Goal: Task Accomplishment & Management: Manage account settings

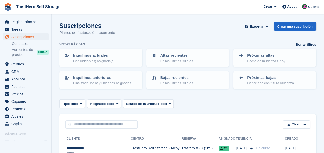
scroll to position [523, 0]
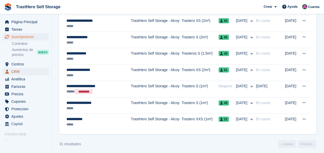
click at [26, 70] on span "CRM" at bounding box center [26, 71] width 31 height 7
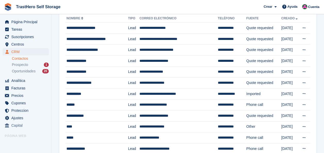
scroll to position [38, 0]
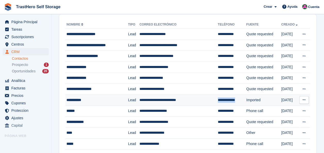
drag, startPoint x: 242, startPoint y: 100, endPoint x: 216, endPoint y: 100, distance: 25.8
click at [218, 100] on td "**********" at bounding box center [232, 100] width 29 height 11
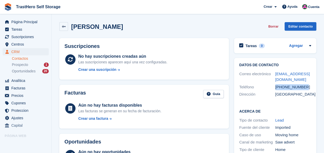
drag, startPoint x: 303, startPoint y: 88, endPoint x: 277, endPoint y: 86, distance: 26.4
click at [277, 86] on div "+447421224876" at bounding box center [294, 87] width 36 height 6
copy div "+447421224876"
click at [69, 27] on div "STEVE DYSON" at bounding box center [95, 26] width 55 height 7
click at [63, 27] on icon at bounding box center [64, 27] width 4 height 4
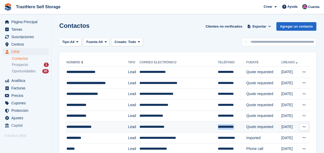
drag, startPoint x: 241, startPoint y: 128, endPoint x: 217, endPoint y: 129, distance: 24.0
click at [218, 129] on td "**********" at bounding box center [232, 127] width 29 height 11
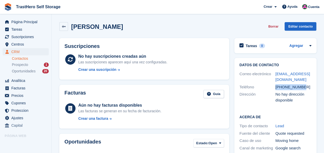
drag, startPoint x: 303, startPoint y: 87, endPoint x: 276, endPoint y: 88, distance: 26.9
click at [276, 88] on div "+34658192031" at bounding box center [294, 87] width 36 height 6
copy div "+34658192031"
click at [68, 26] on link at bounding box center [63, 26] width 9 height 9
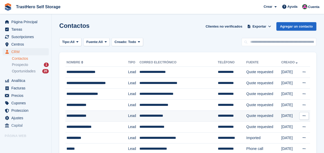
click at [85, 117] on div "**********" at bounding box center [97, 115] width 60 height 5
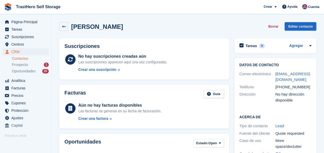
click at [290, 85] on div "+34627004989" at bounding box center [294, 87] width 36 height 6
copy div "34627004989"
drag, startPoint x: 276, startPoint y: 88, endPoint x: 305, endPoint y: 89, distance: 28.9
click at [305, 89] on div "+34627004989" at bounding box center [294, 87] width 36 height 6
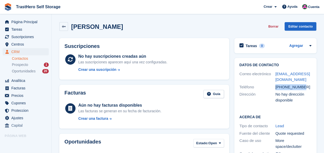
copy div "+34627004989"
click at [305, 89] on div "+34627004989" at bounding box center [294, 87] width 36 height 6
click at [63, 26] on icon at bounding box center [64, 27] width 4 height 4
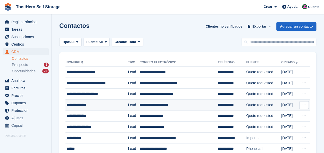
click at [123, 106] on div "**********" at bounding box center [97, 104] width 60 height 5
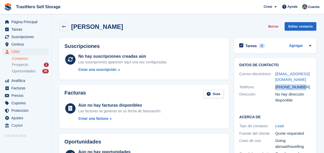
drag, startPoint x: 301, startPoint y: 88, endPoint x: 273, endPoint y: 86, distance: 29.0
click at [273, 86] on div "Teléfono +34611573558" at bounding box center [276, 87] width 72 height 7
copy div "Teléfono +34611573558"
click at [66, 25] on link at bounding box center [63, 26] width 9 height 9
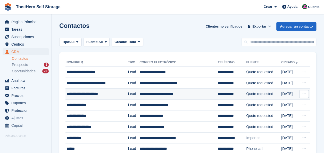
click at [155, 90] on td "**********" at bounding box center [179, 94] width 78 height 11
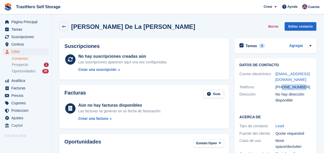
drag, startPoint x: 302, startPoint y: 88, endPoint x: 283, endPoint y: 88, distance: 19.4
click at [283, 88] on div "+34635513178" at bounding box center [294, 87] width 36 height 6
copy div "635513178"
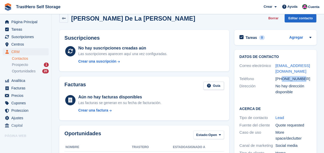
scroll to position [11, 0]
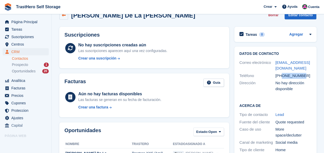
click at [63, 15] on icon at bounding box center [64, 15] width 4 height 4
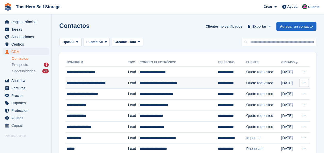
click at [92, 78] on td "**********" at bounding box center [97, 83] width 63 height 11
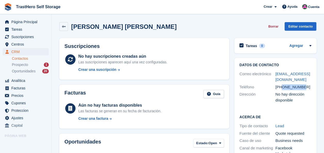
drag, startPoint x: 282, startPoint y: 87, endPoint x: 302, endPoint y: 85, distance: 20.2
click at [302, 85] on div "[PHONE_NUMBER]" at bounding box center [294, 87] width 36 height 6
copy div "602435663"
click at [17, 35] on span "Suscripciones" at bounding box center [26, 36] width 31 height 7
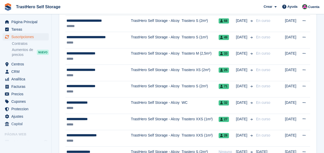
scroll to position [274, 0]
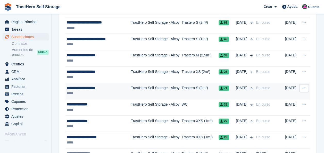
click at [227, 86] on span "71" at bounding box center [224, 88] width 10 height 5
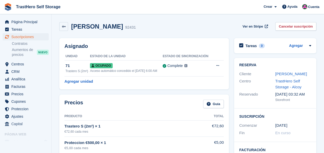
scroll to position [8, 0]
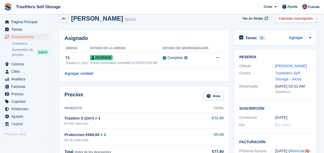
click at [224, 57] on div "Asignado Unidad Estado de la unidad Estado de sincronización 71 Trastero S (2m²…" at bounding box center [144, 55] width 170 height 51
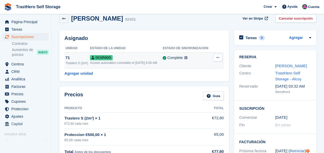
click at [223, 57] on td "Bloquear Desasignar" at bounding box center [218, 60] width 12 height 16
click at [217, 56] on button at bounding box center [218, 58] width 10 height 8
click at [151, 61] on div "Acceso automático concedido el 26th Jun, 6:00 AM" at bounding box center [126, 63] width 73 height 5
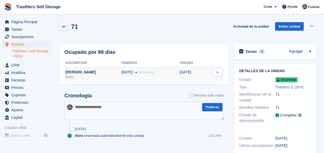
click at [218, 71] on button at bounding box center [218, 73] width 10 height 8
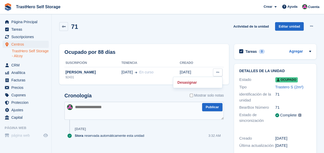
scroll to position [8, 0]
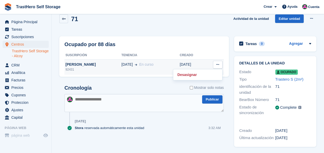
click at [74, 68] on div "92431" at bounding box center [93, 69] width 57 height 5
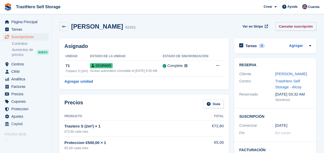
click at [295, 29] on link "Cancelar suscripción" at bounding box center [296, 26] width 41 height 9
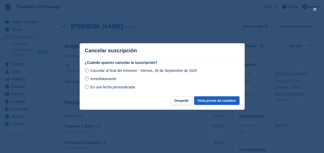
click at [213, 103] on button "Vista previa de cambios" at bounding box center [216, 101] width 45 height 9
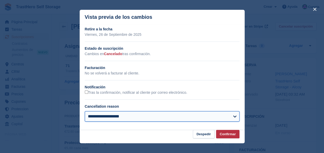
click at [142, 118] on select "**********" at bounding box center [162, 116] width 155 height 10
select select "**********"
click at [85, 112] on select "**********" at bounding box center [162, 116] width 155 height 10
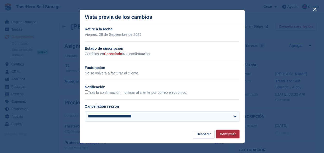
click at [232, 134] on button "Confirmar" at bounding box center [227, 134] width 23 height 9
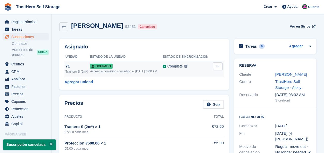
click at [217, 68] on icon at bounding box center [218, 66] width 3 height 3
click at [195, 88] on p "Desasignar" at bounding box center [197, 87] width 45 height 7
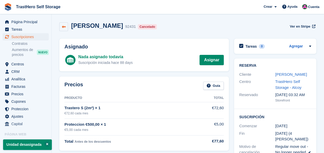
click at [62, 23] on link at bounding box center [63, 26] width 9 height 9
